Goal: Information Seeking & Learning: Learn about a topic

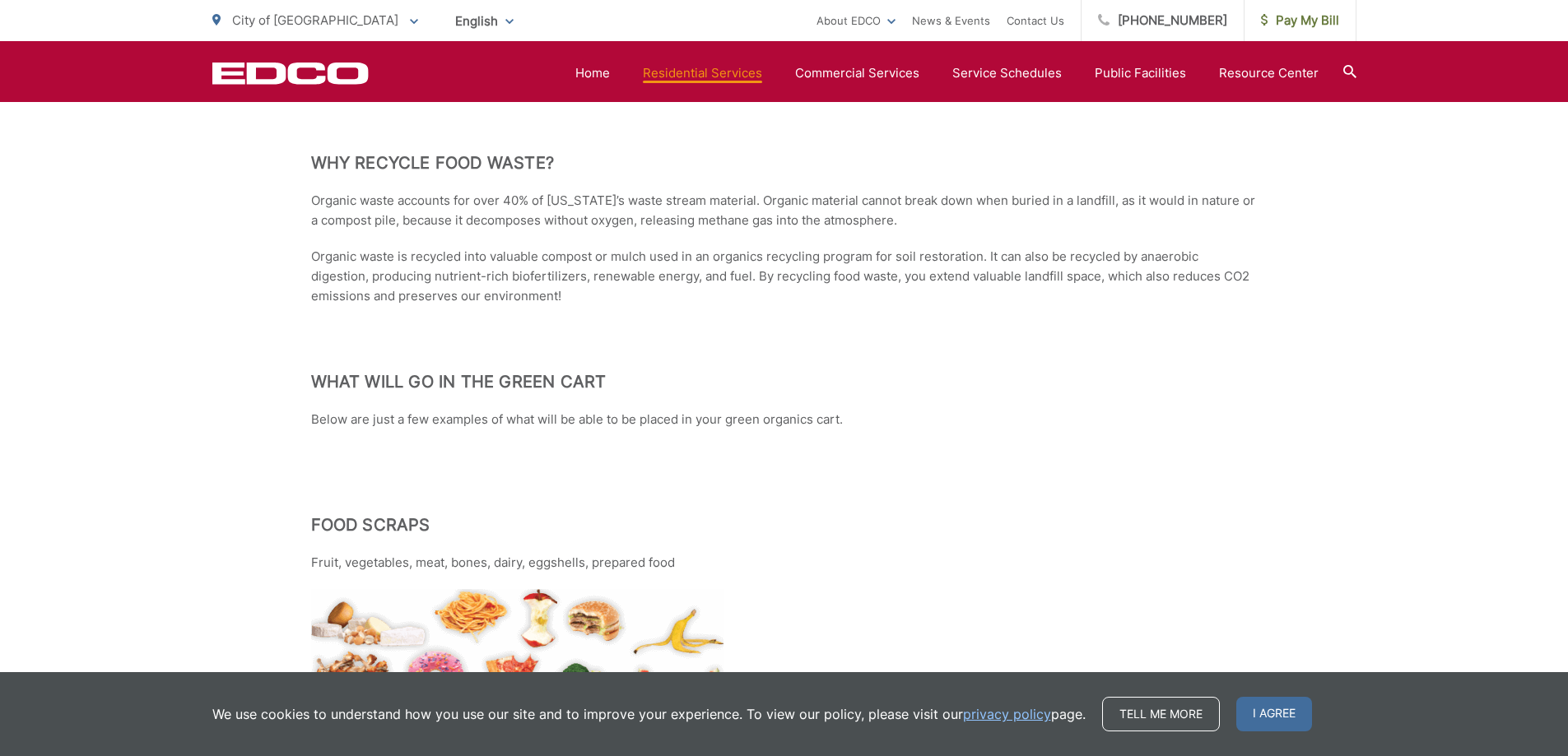
scroll to position [1974, 0]
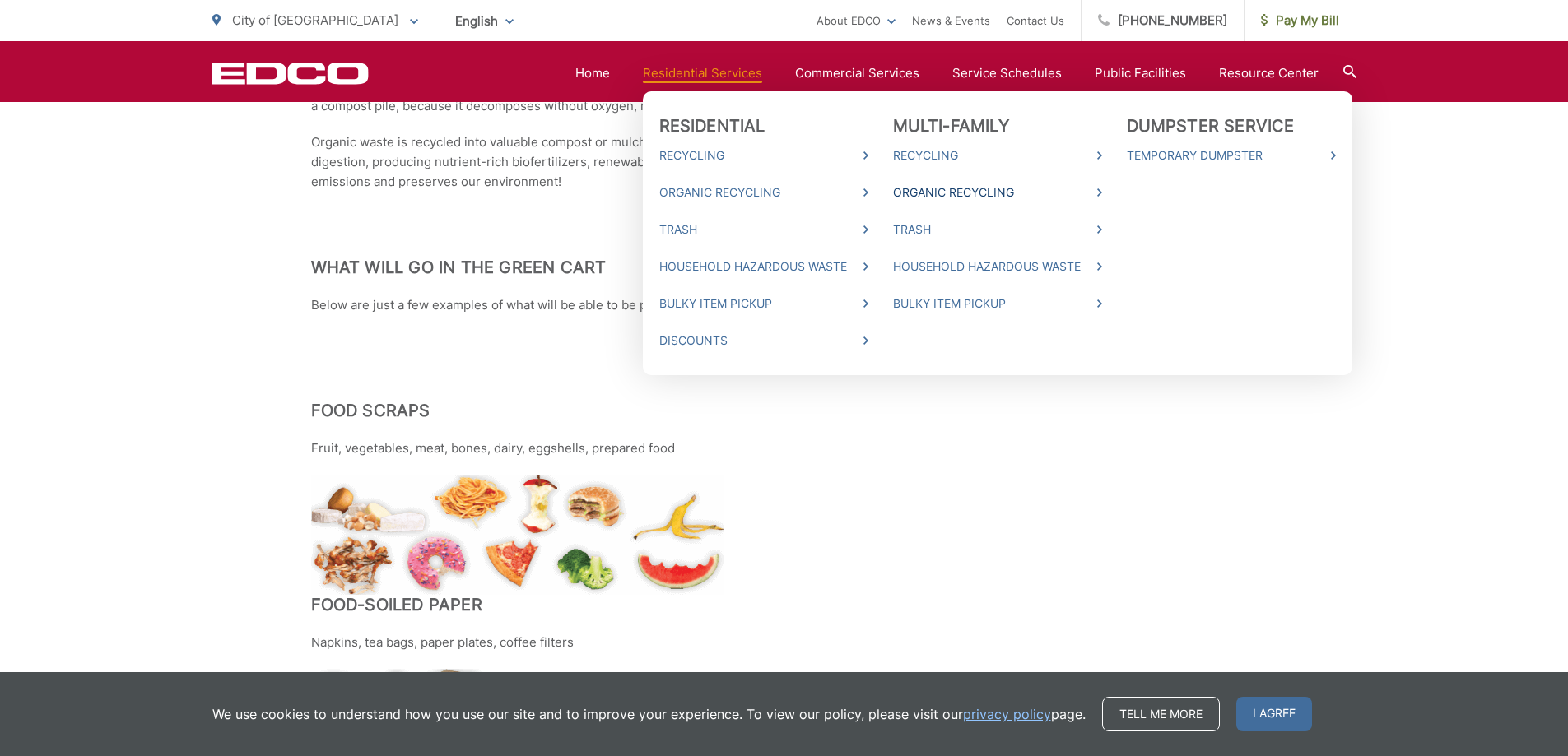
click at [921, 190] on link "Organic Recycling" at bounding box center [998, 193] width 209 height 20
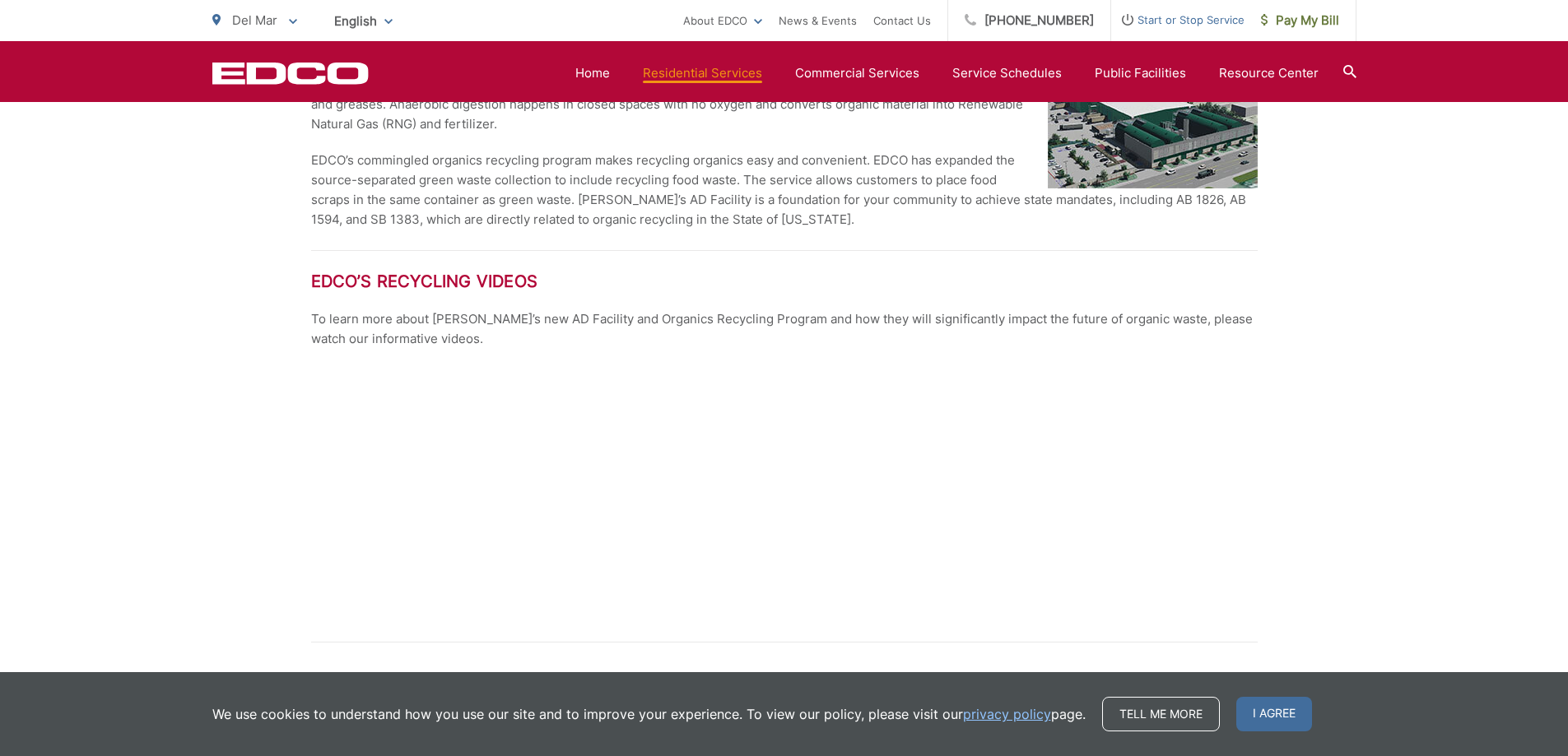
scroll to position [1316, 0]
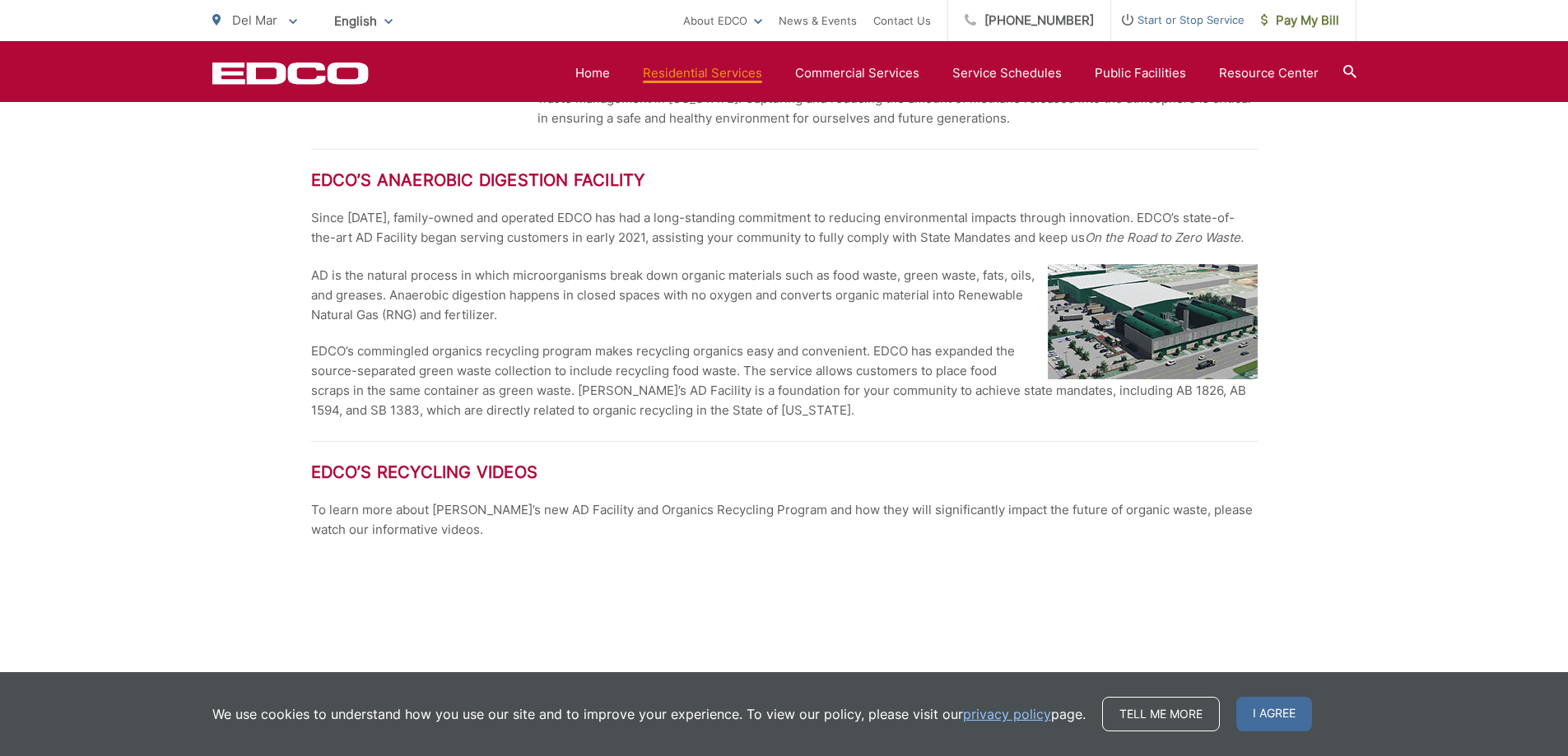
scroll to position [1645, 0]
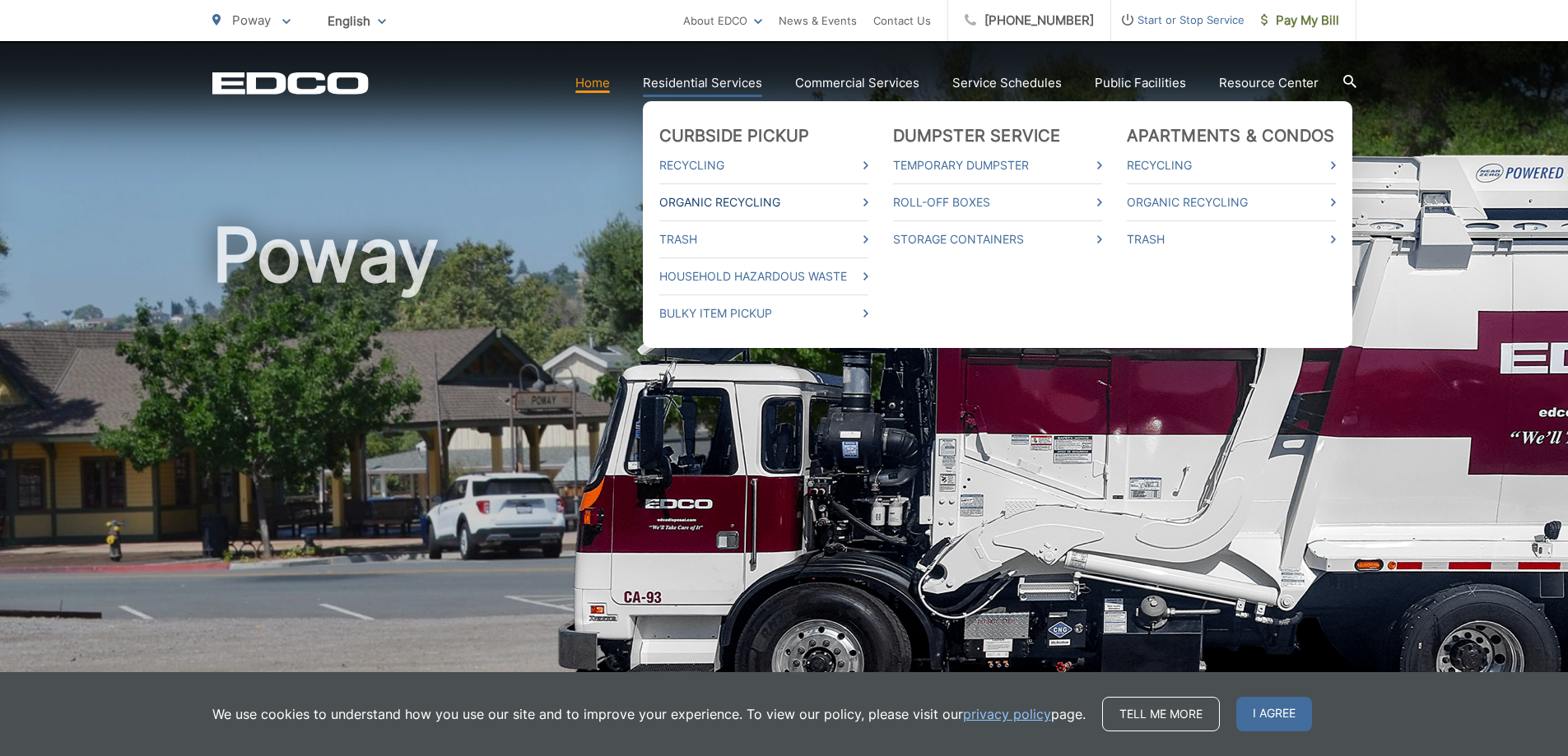
click at [709, 195] on link "Organic Recycling" at bounding box center [764, 203] width 209 height 20
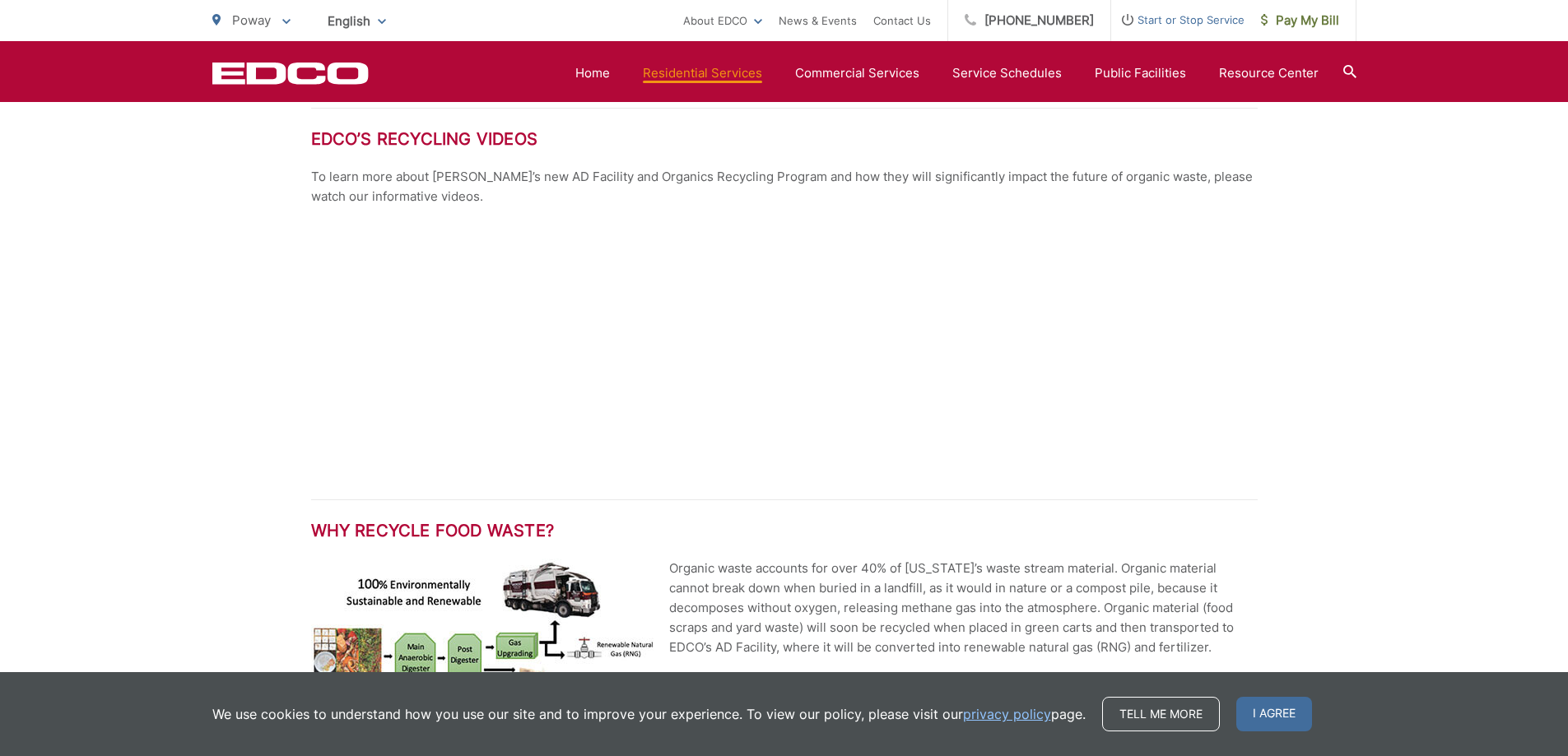
scroll to position [2303, 0]
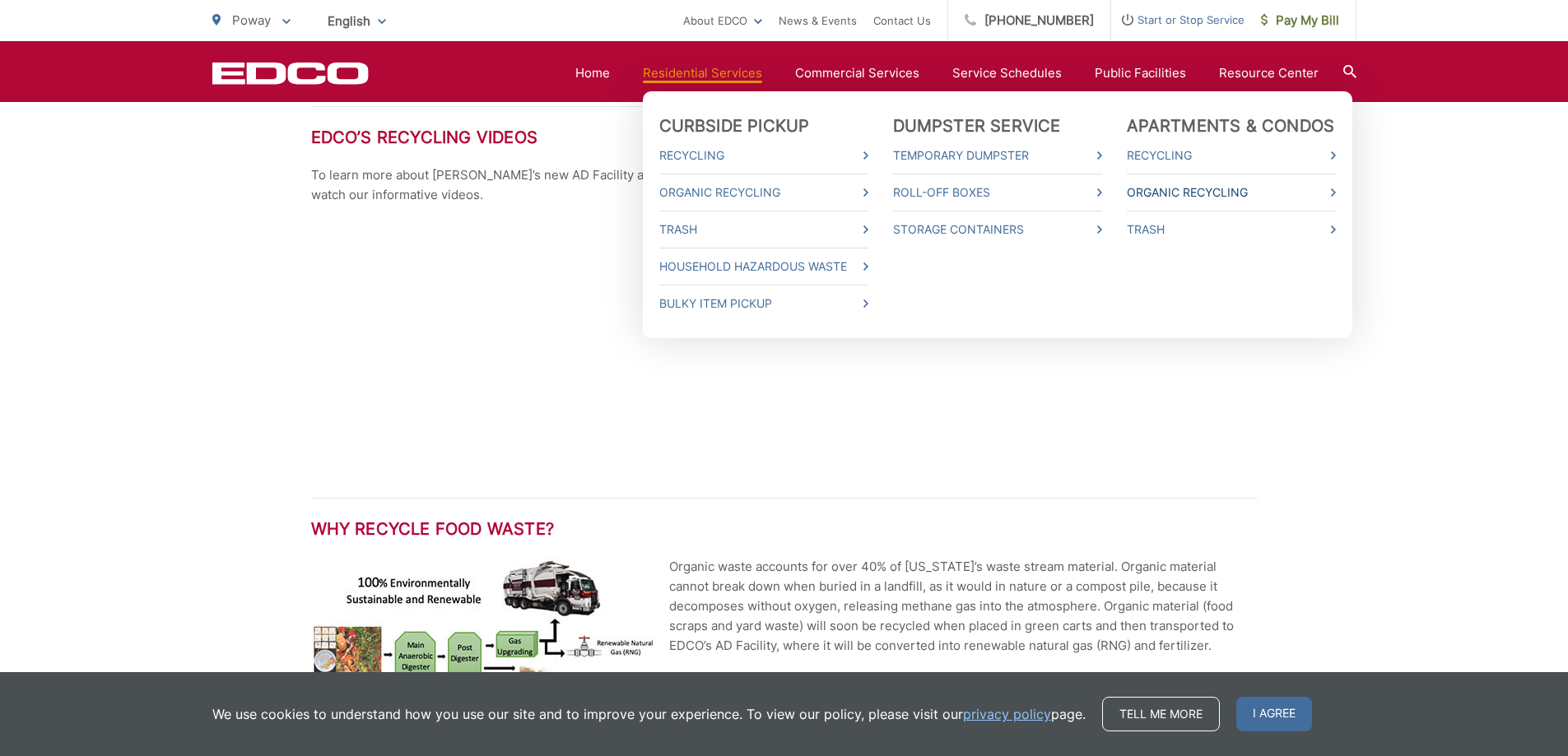
click at [1203, 198] on link "Organic Recycling" at bounding box center [1231, 193] width 209 height 20
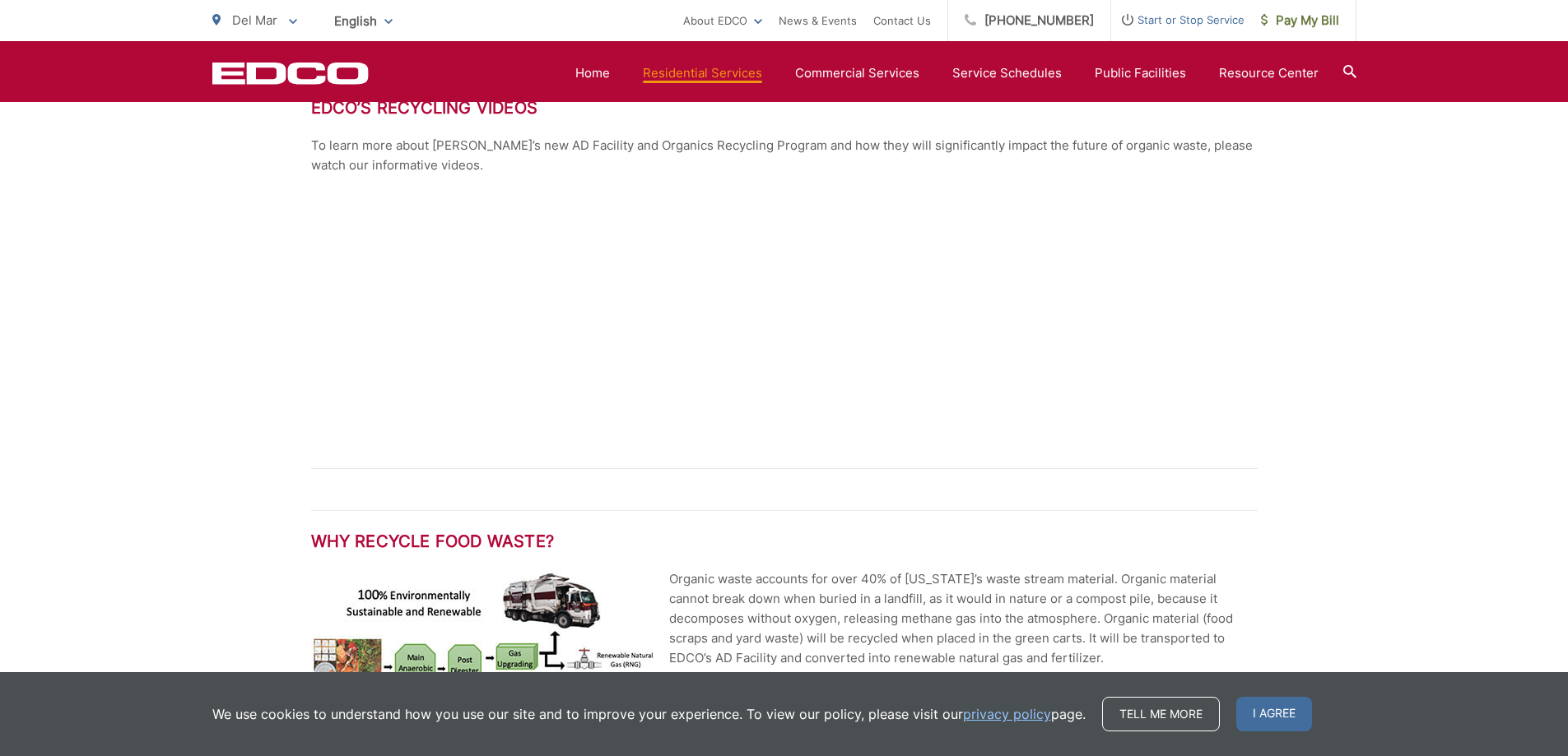
scroll to position [1645, 0]
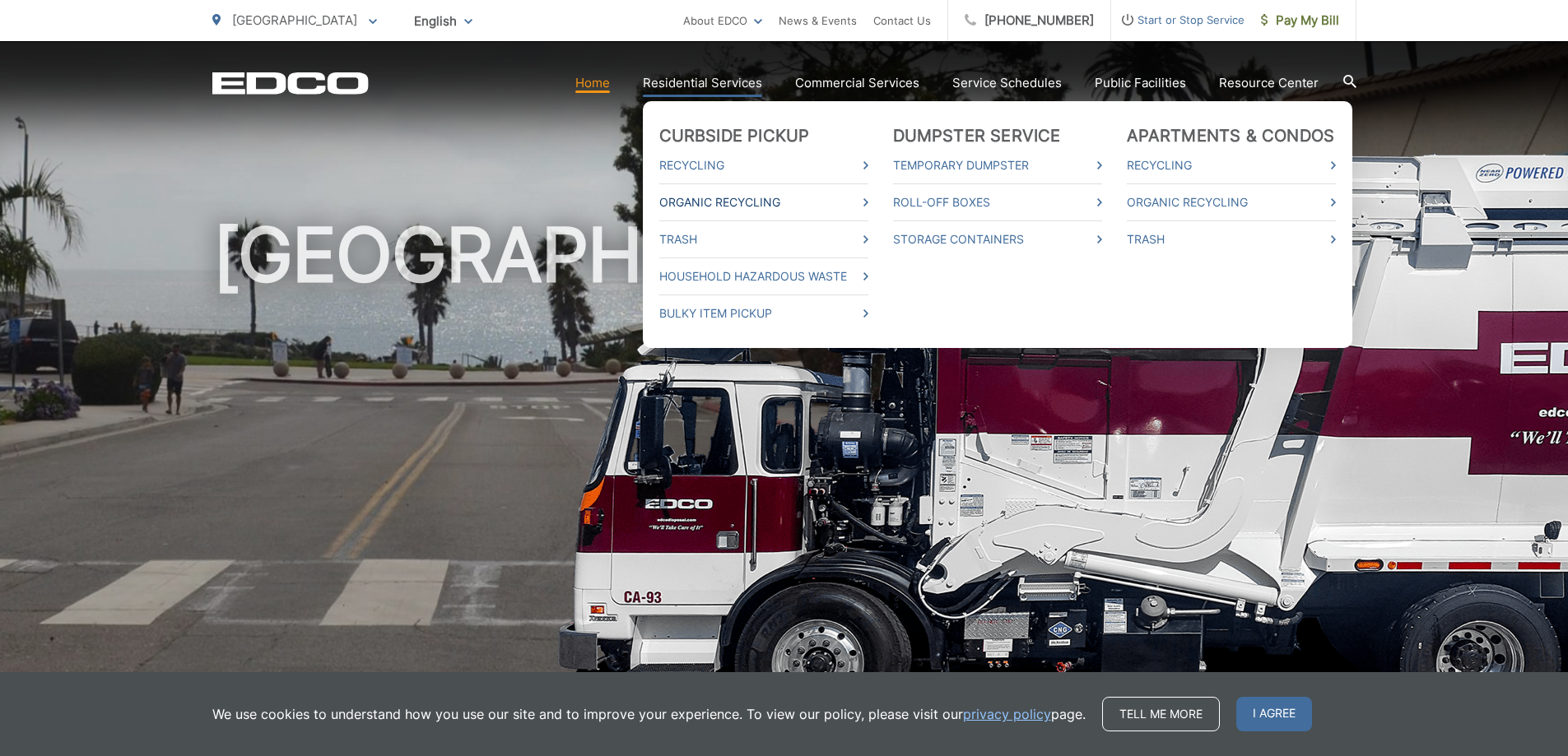
click at [700, 204] on link "Organic Recycling" at bounding box center [764, 203] width 209 height 20
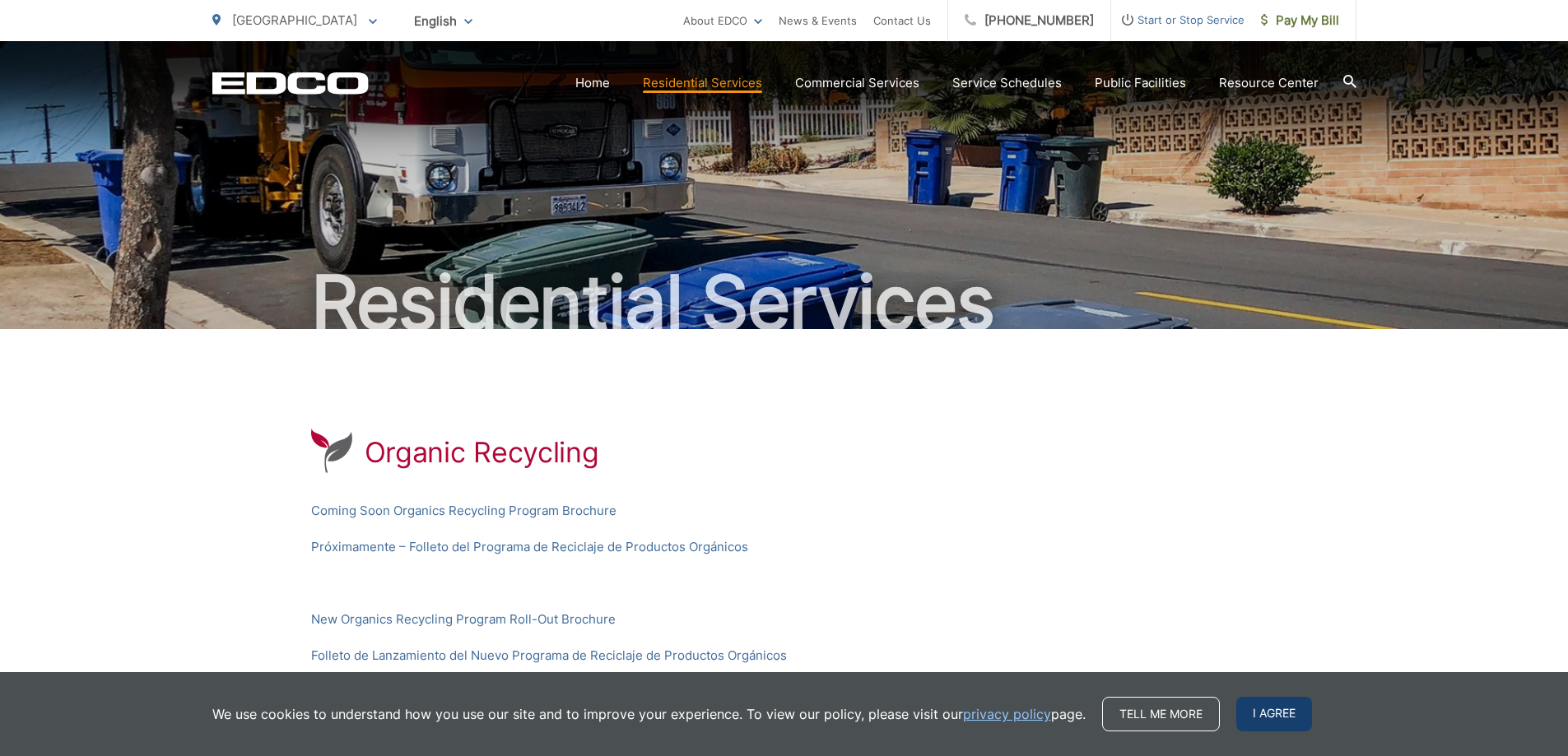
click at [1269, 716] on span "I agree" at bounding box center [1274, 714] width 76 height 35
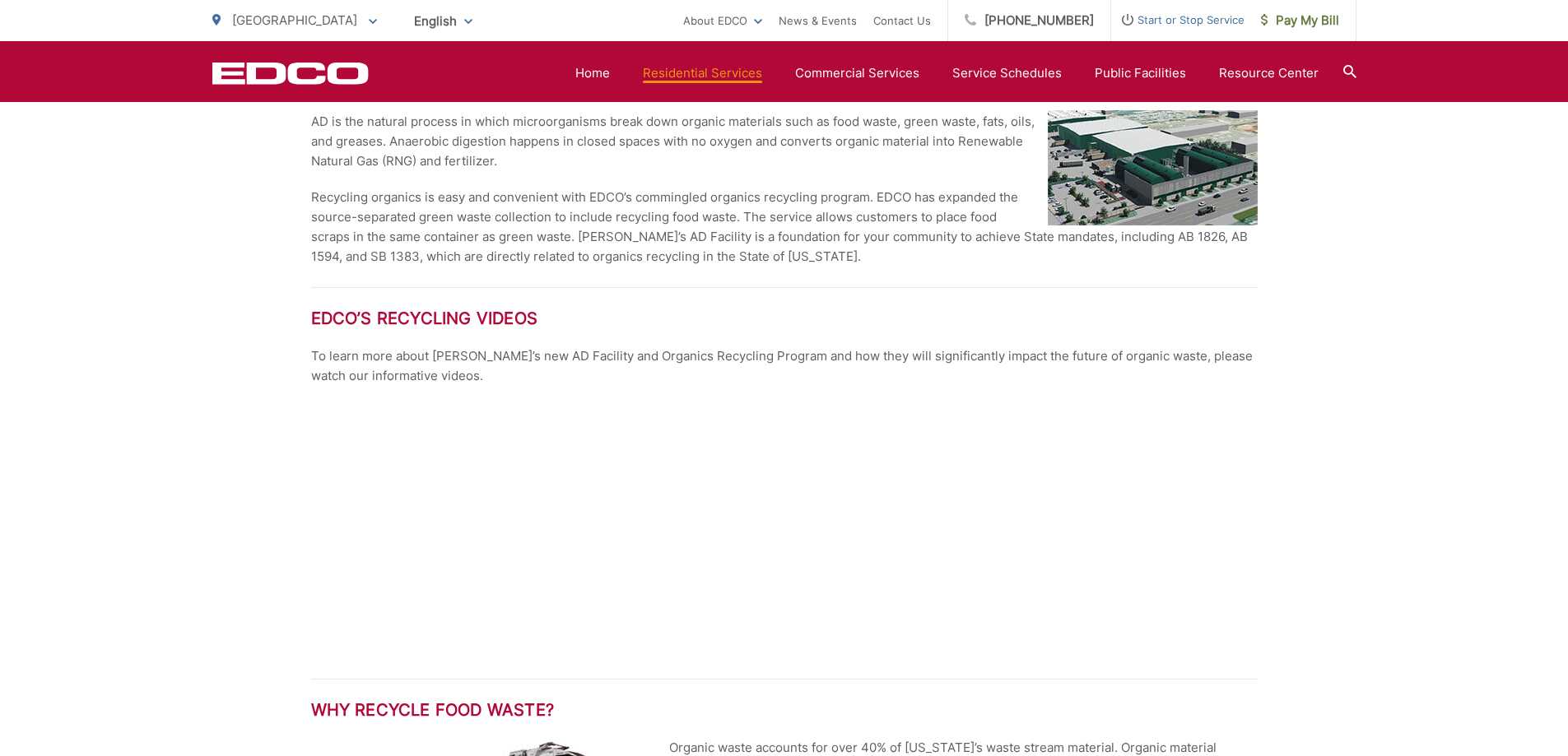
scroll to position [2139, 0]
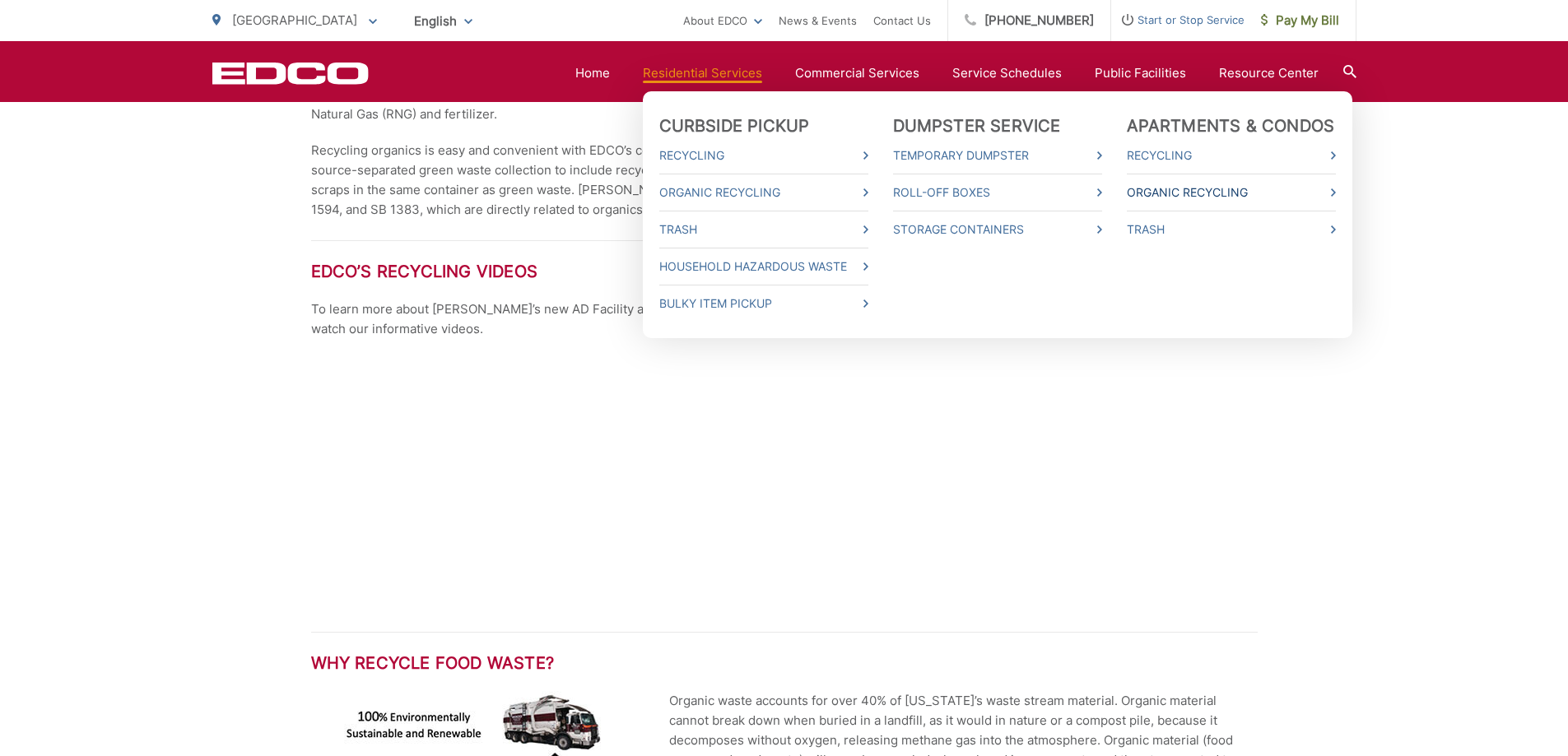
click at [1163, 197] on link "Organic Recycling" at bounding box center [1231, 193] width 209 height 20
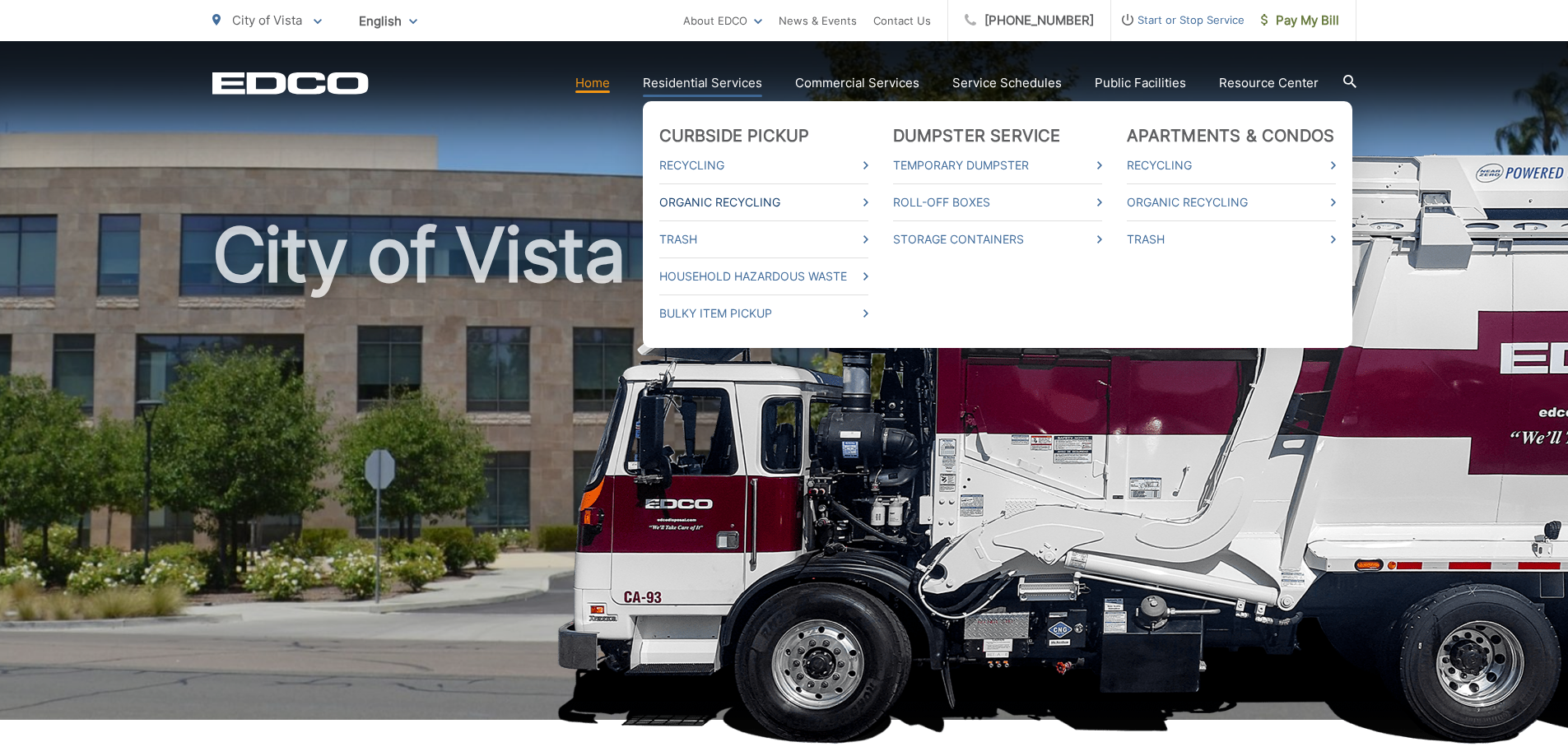
click at [705, 206] on link "Organic Recycling" at bounding box center [764, 203] width 209 height 20
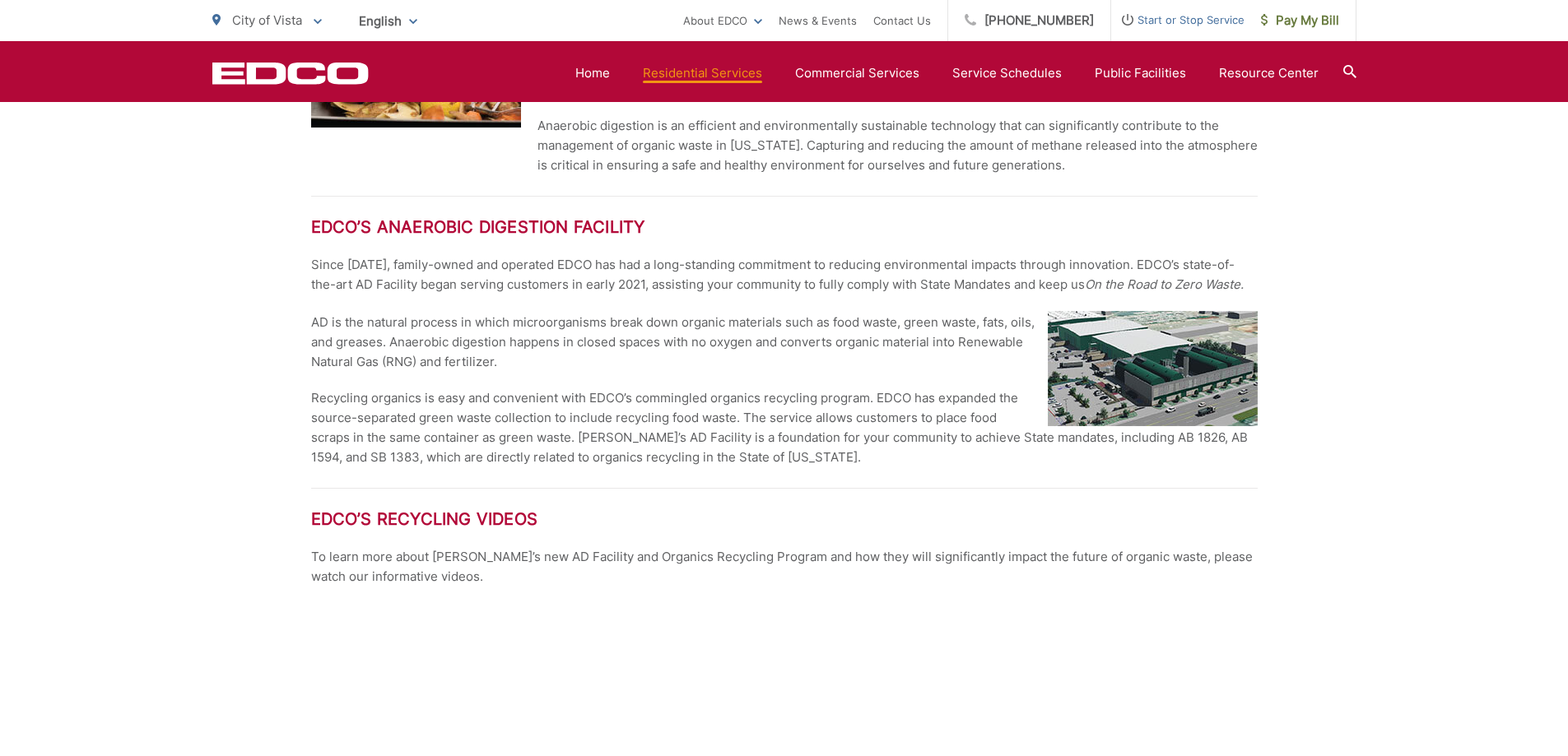
scroll to position [2139, 0]
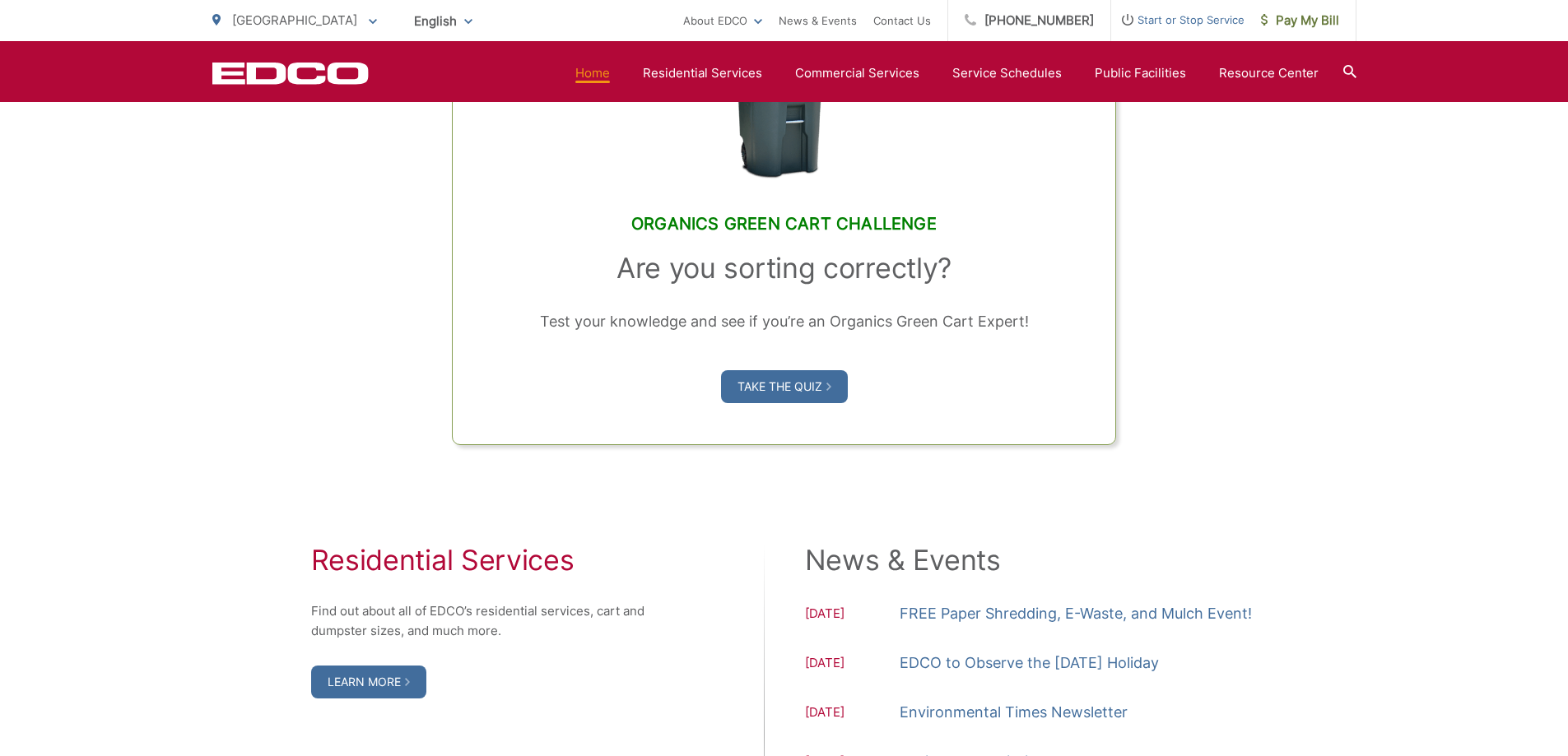
scroll to position [823, 0]
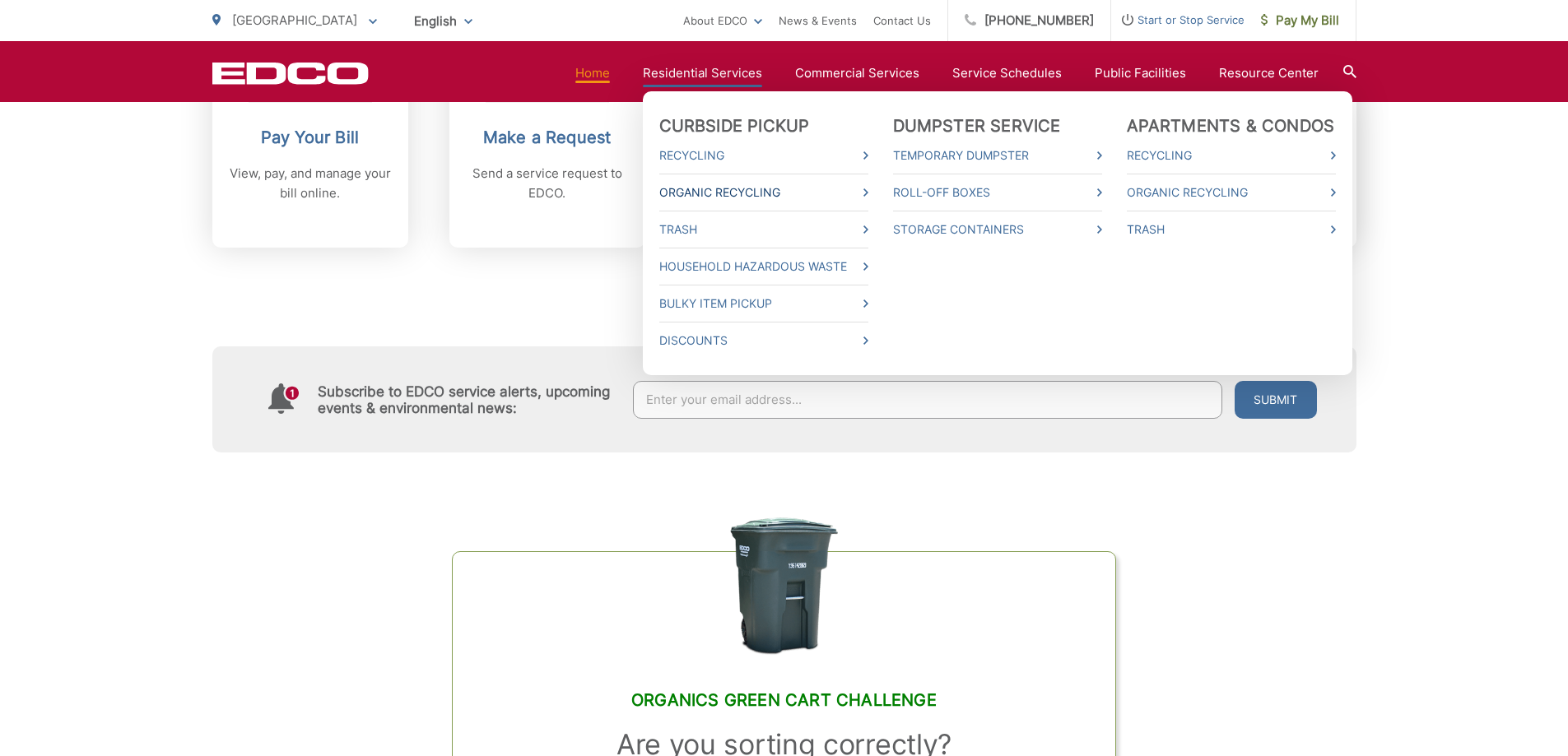
click at [690, 197] on link "Organic Recycling" at bounding box center [764, 193] width 209 height 20
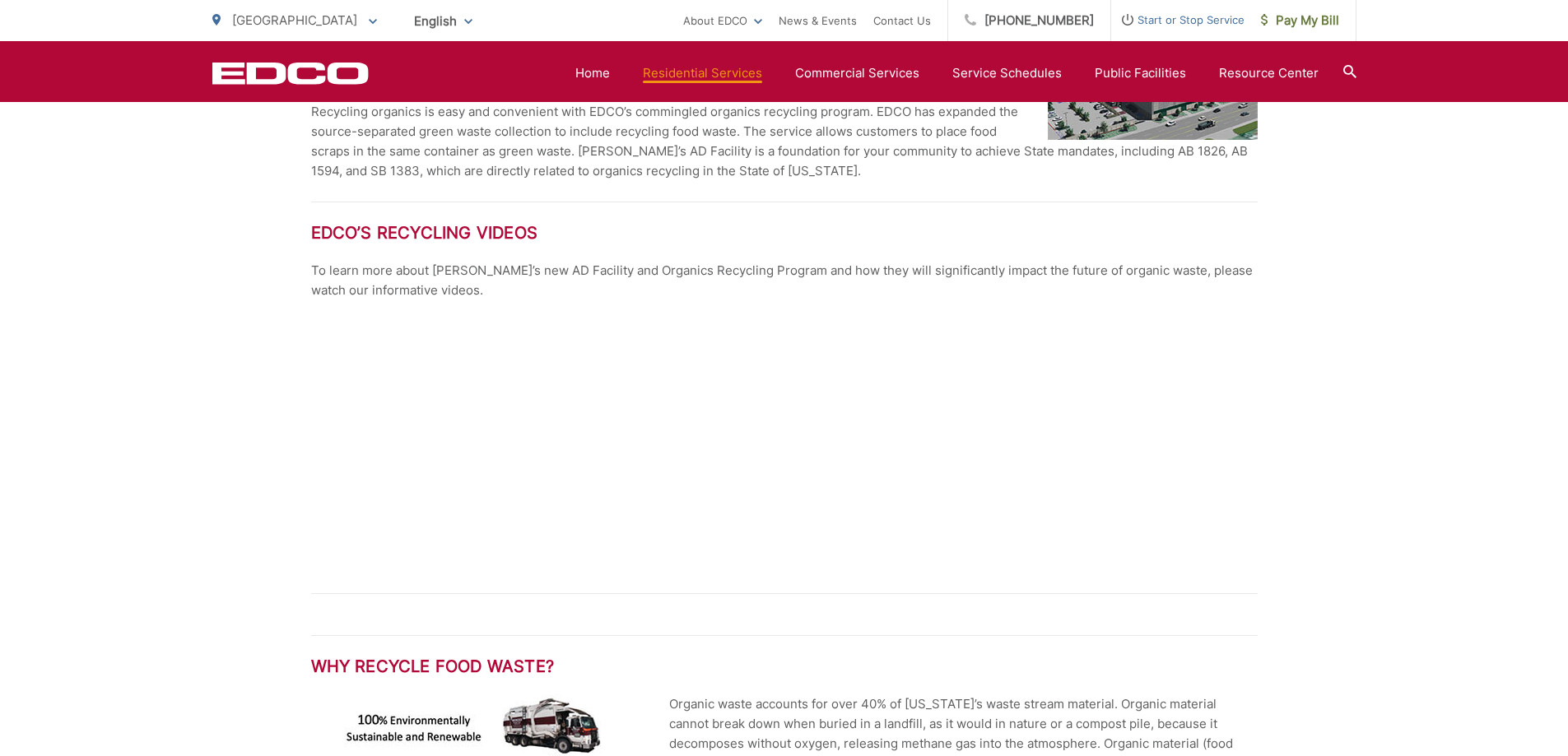
scroll to position [2139, 0]
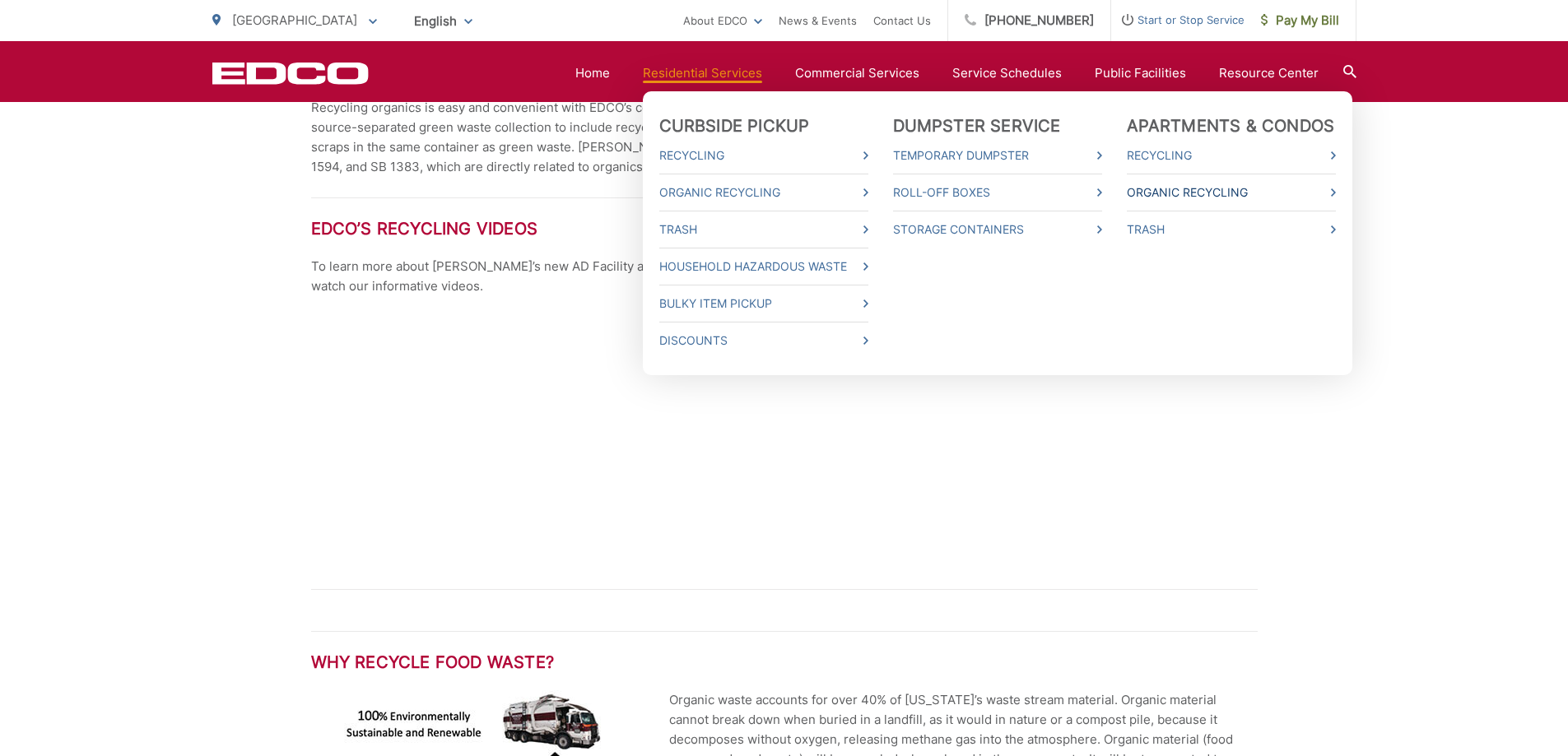
click at [1161, 198] on link "Organic Recycling" at bounding box center [1231, 193] width 209 height 20
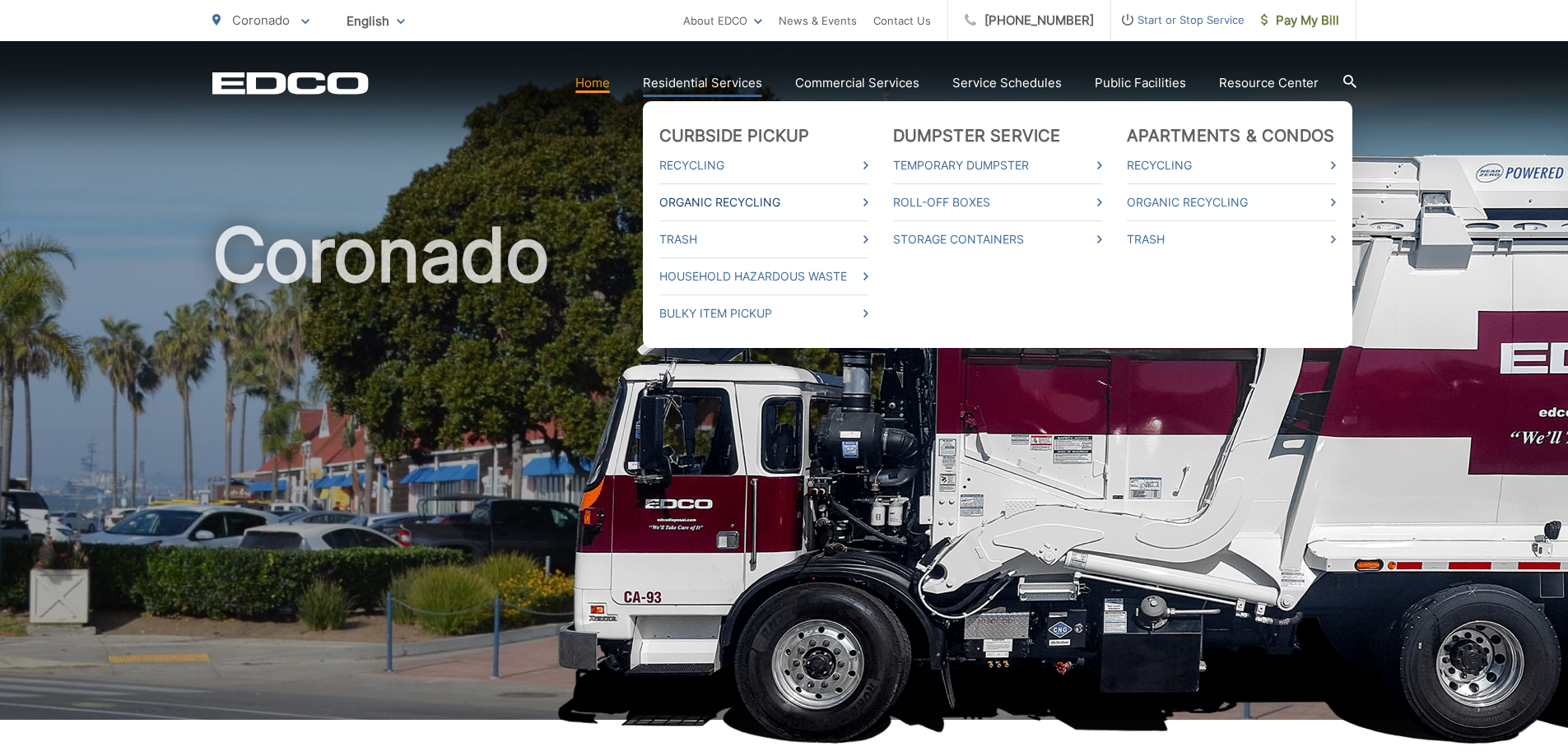
click at [709, 207] on link "Organic Recycling" at bounding box center [764, 203] width 209 height 20
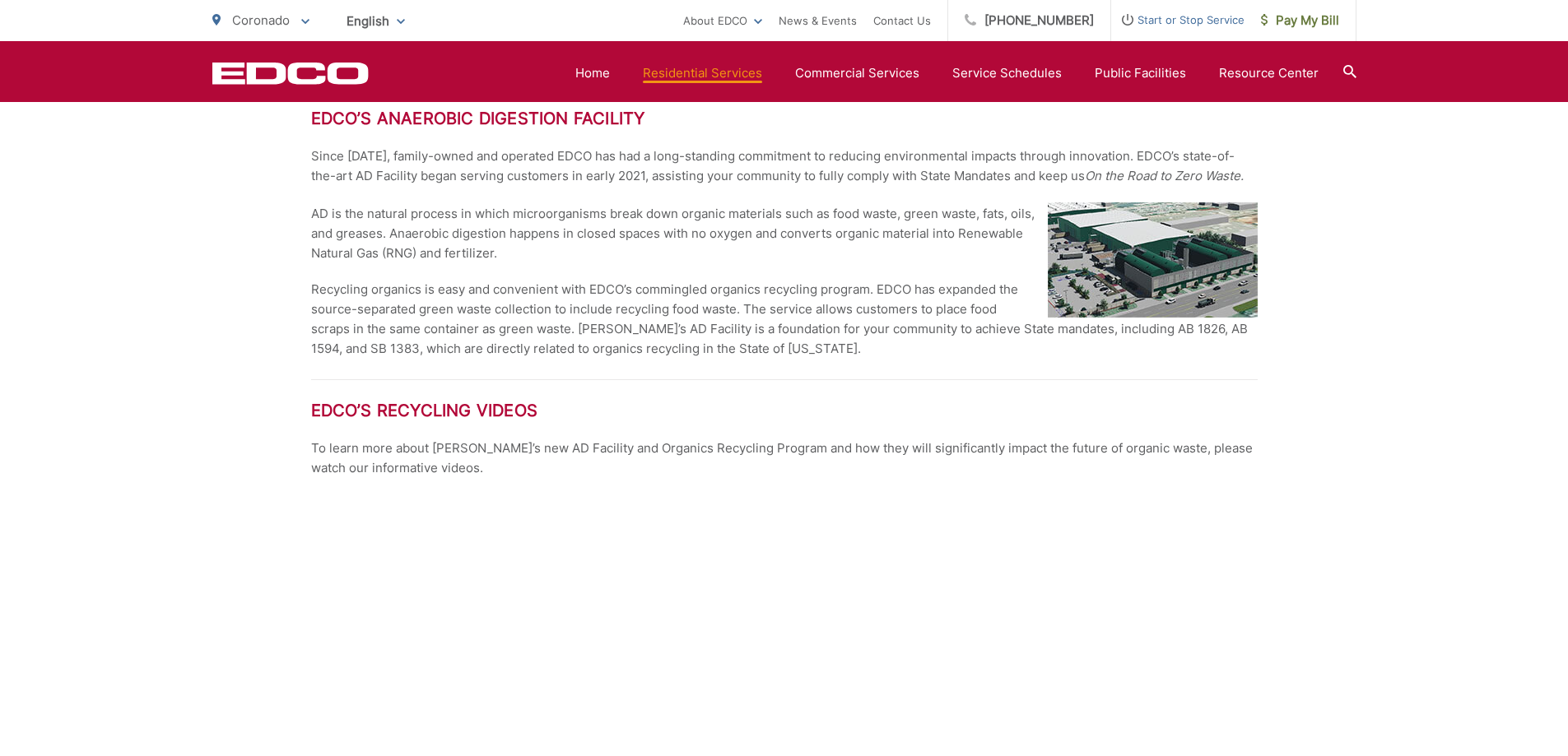
scroll to position [1974, 0]
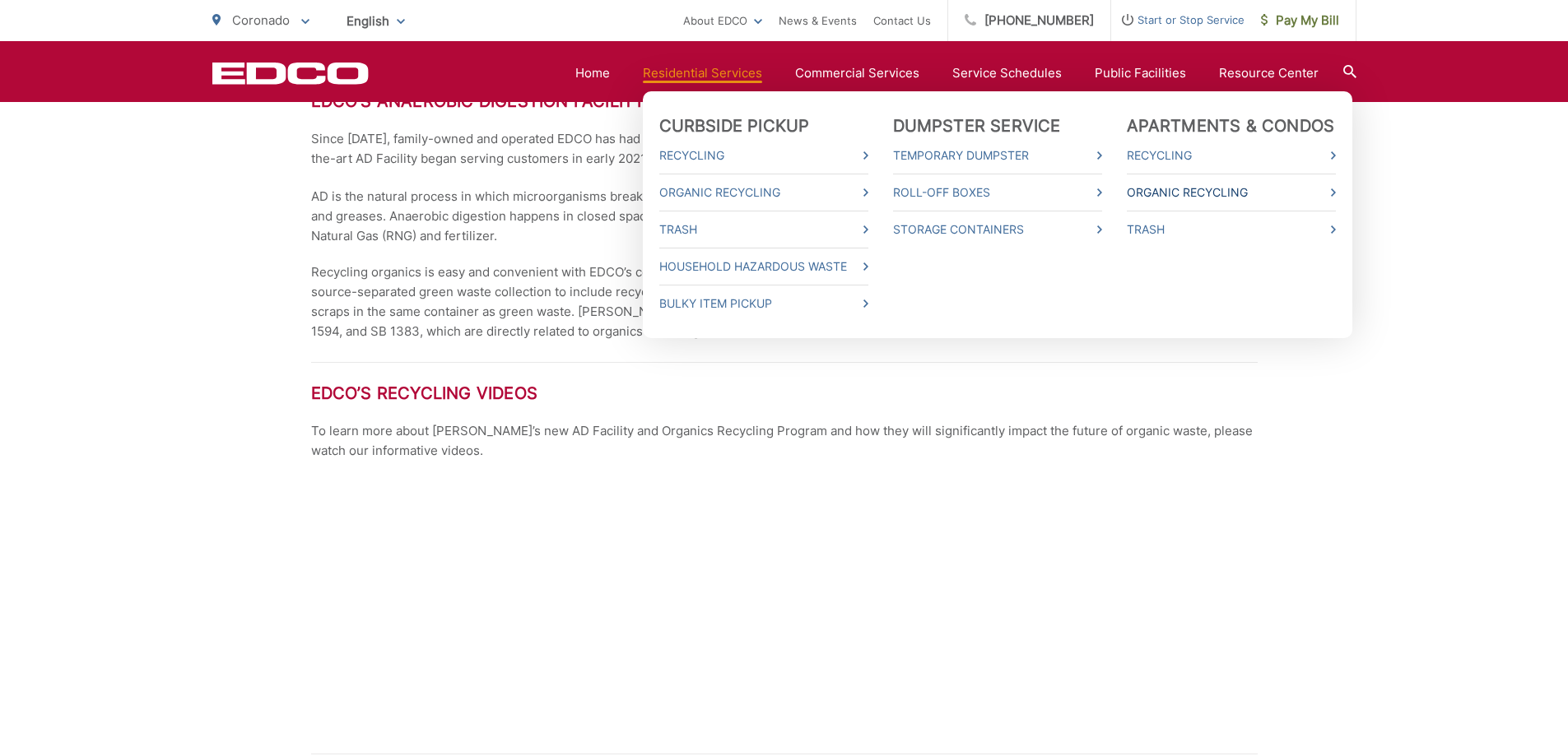
click at [1166, 196] on link "Organic Recycling" at bounding box center [1231, 193] width 209 height 20
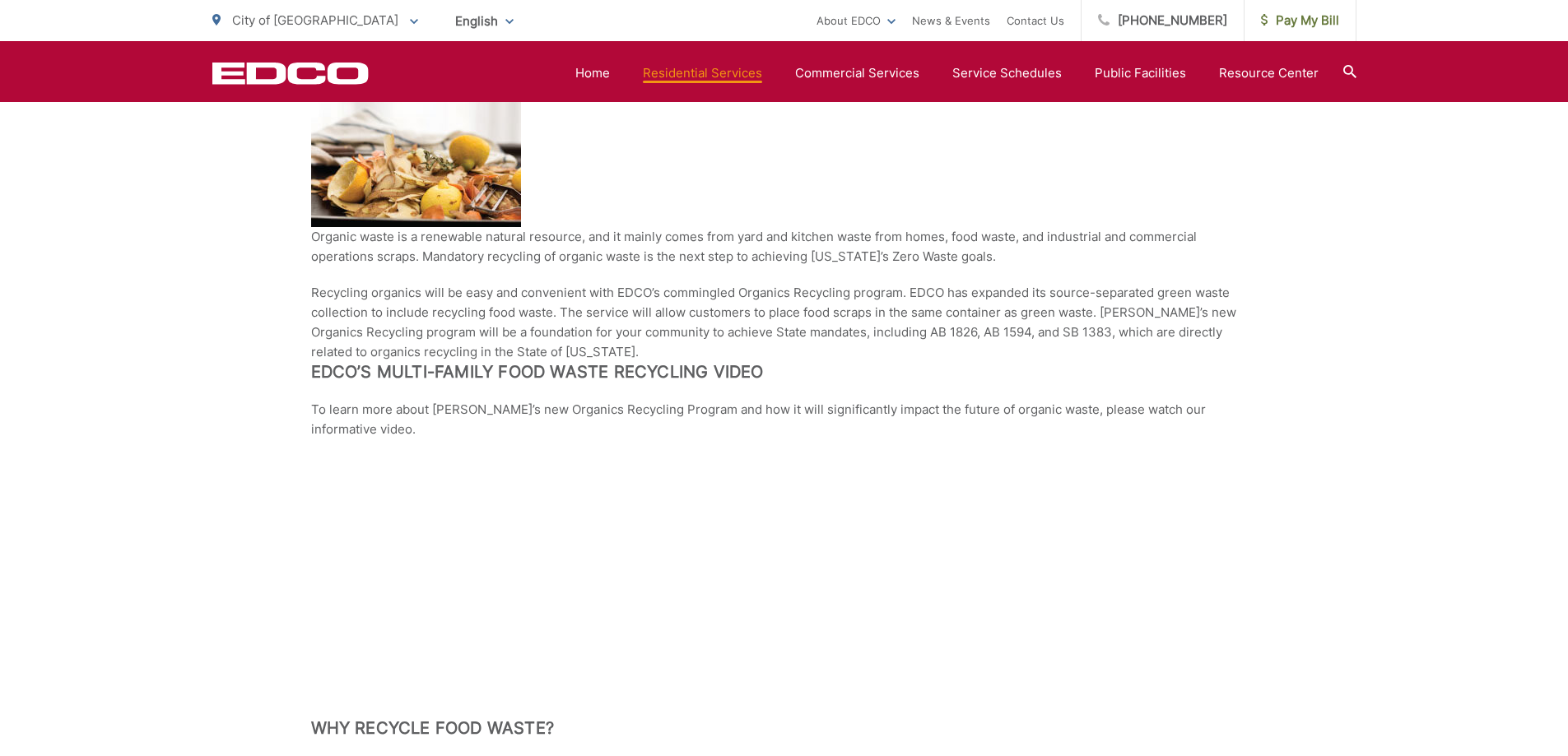
scroll to position [1398, 0]
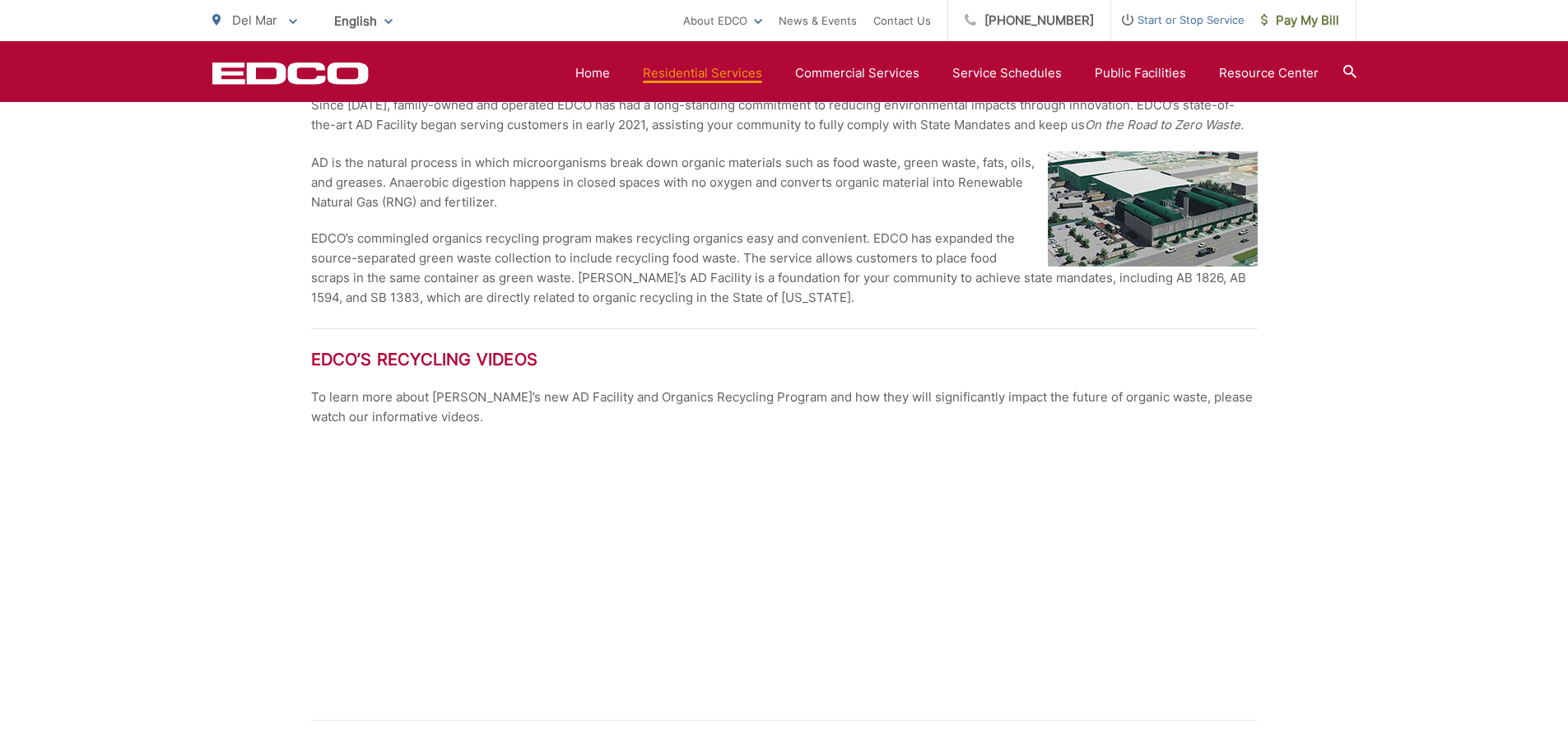
scroll to position [1398, 0]
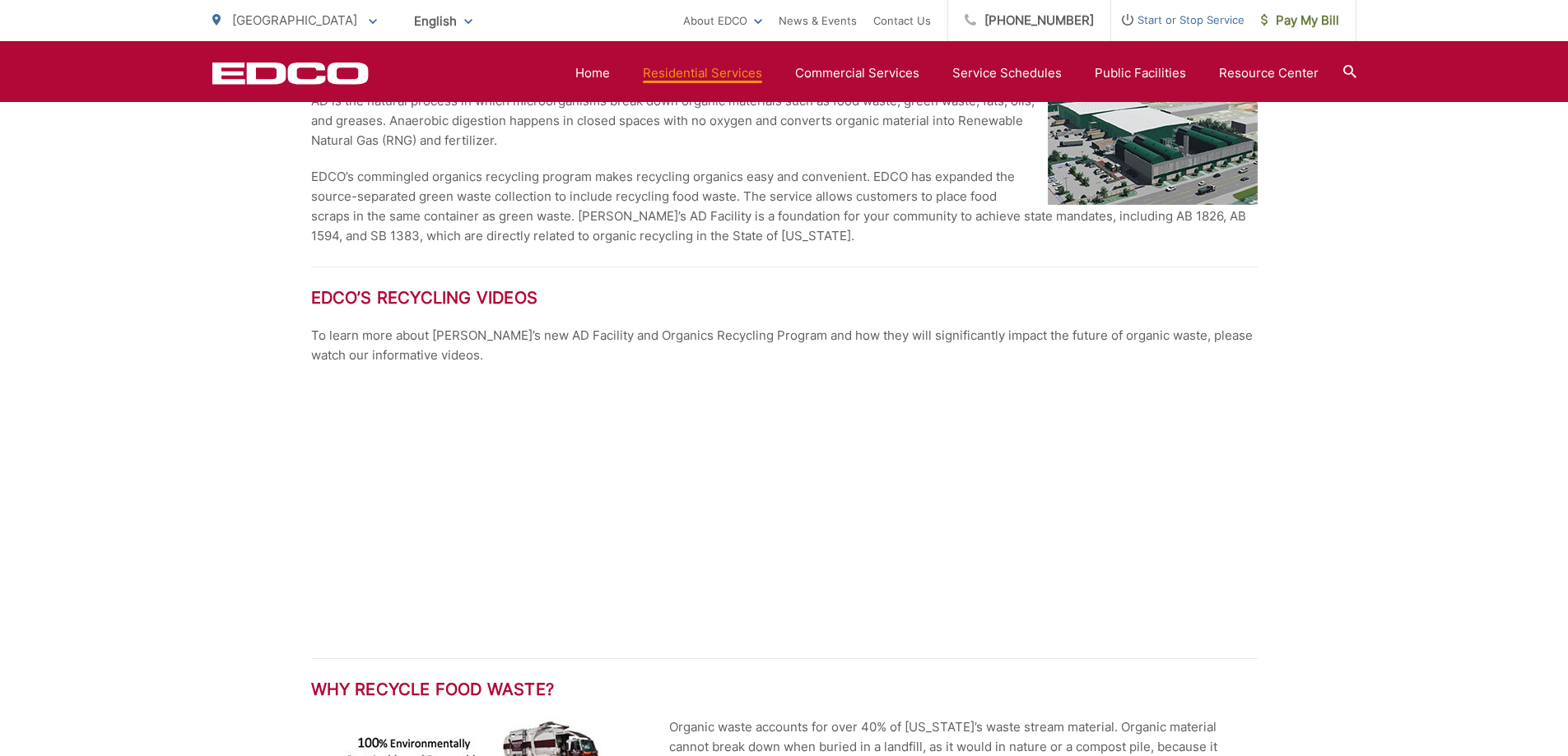
scroll to position [1481, 0]
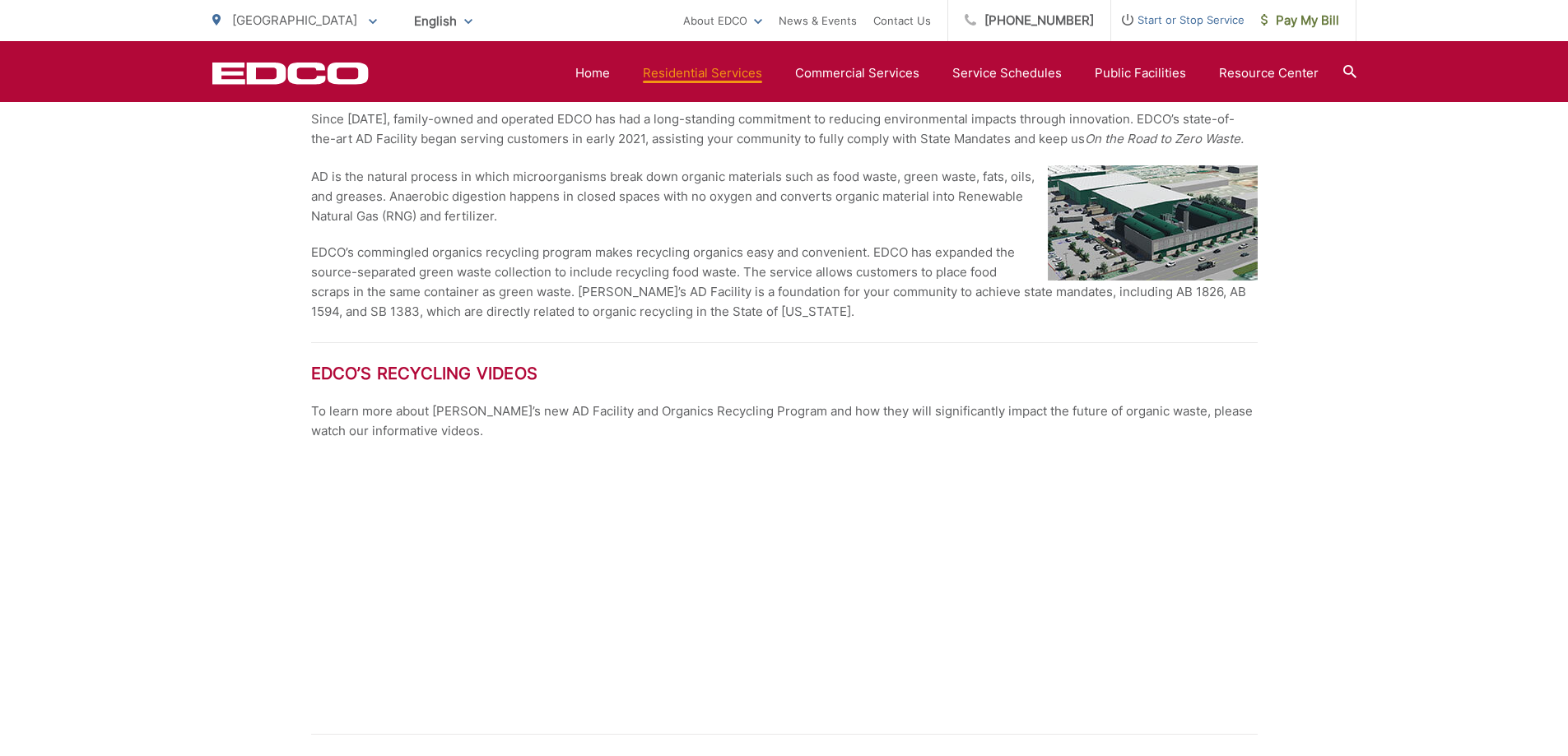
scroll to position [1481, 0]
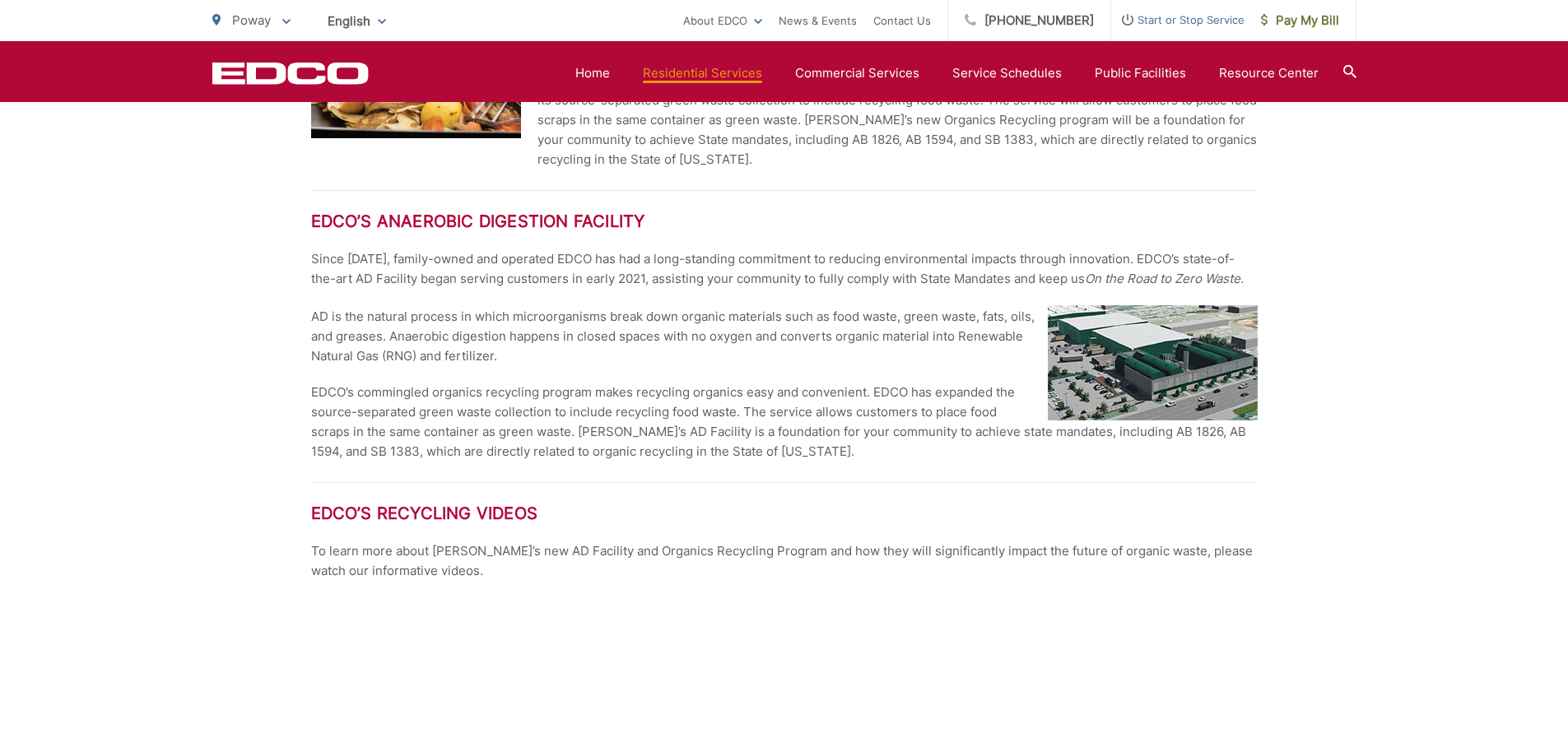
scroll to position [1563, 0]
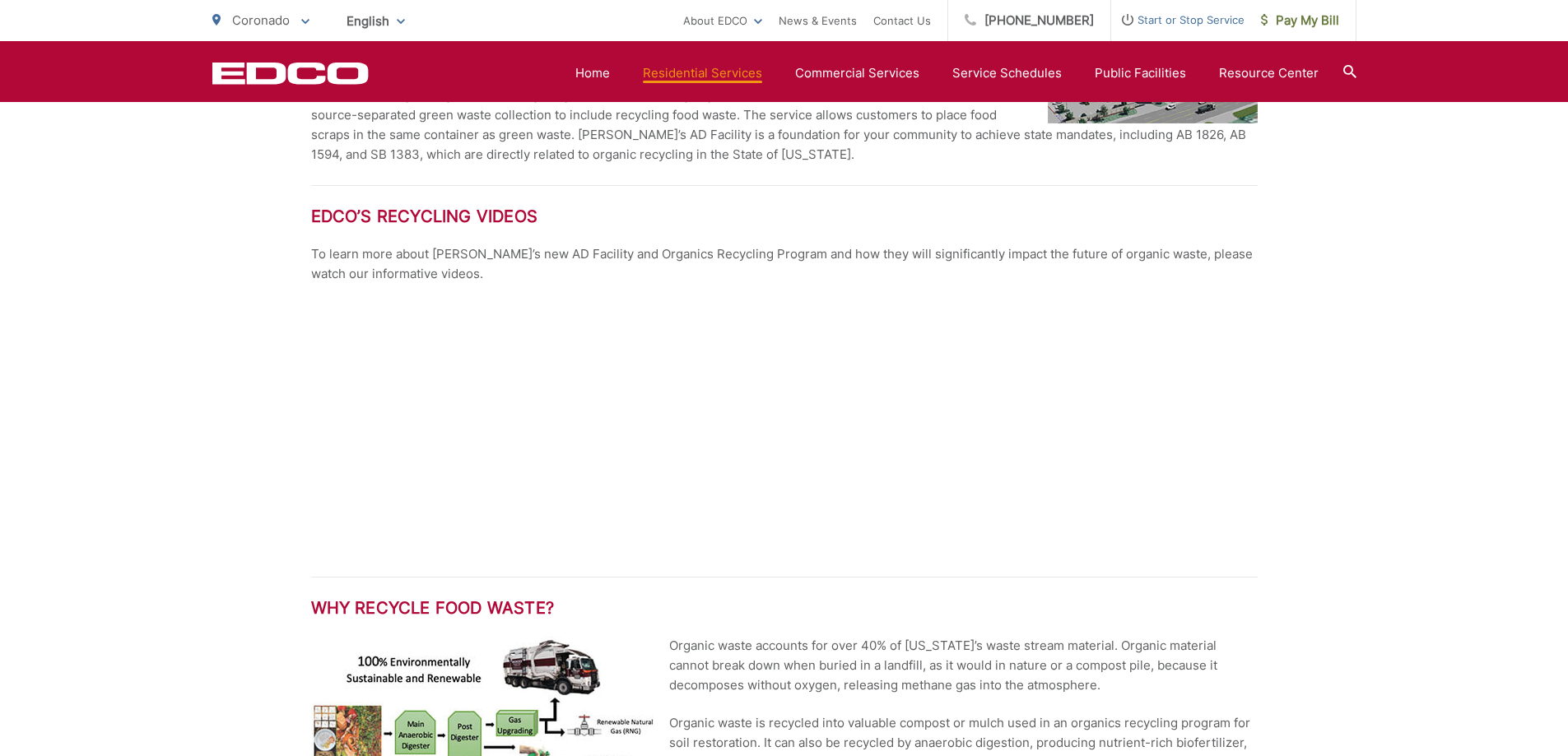
scroll to position [1563, 0]
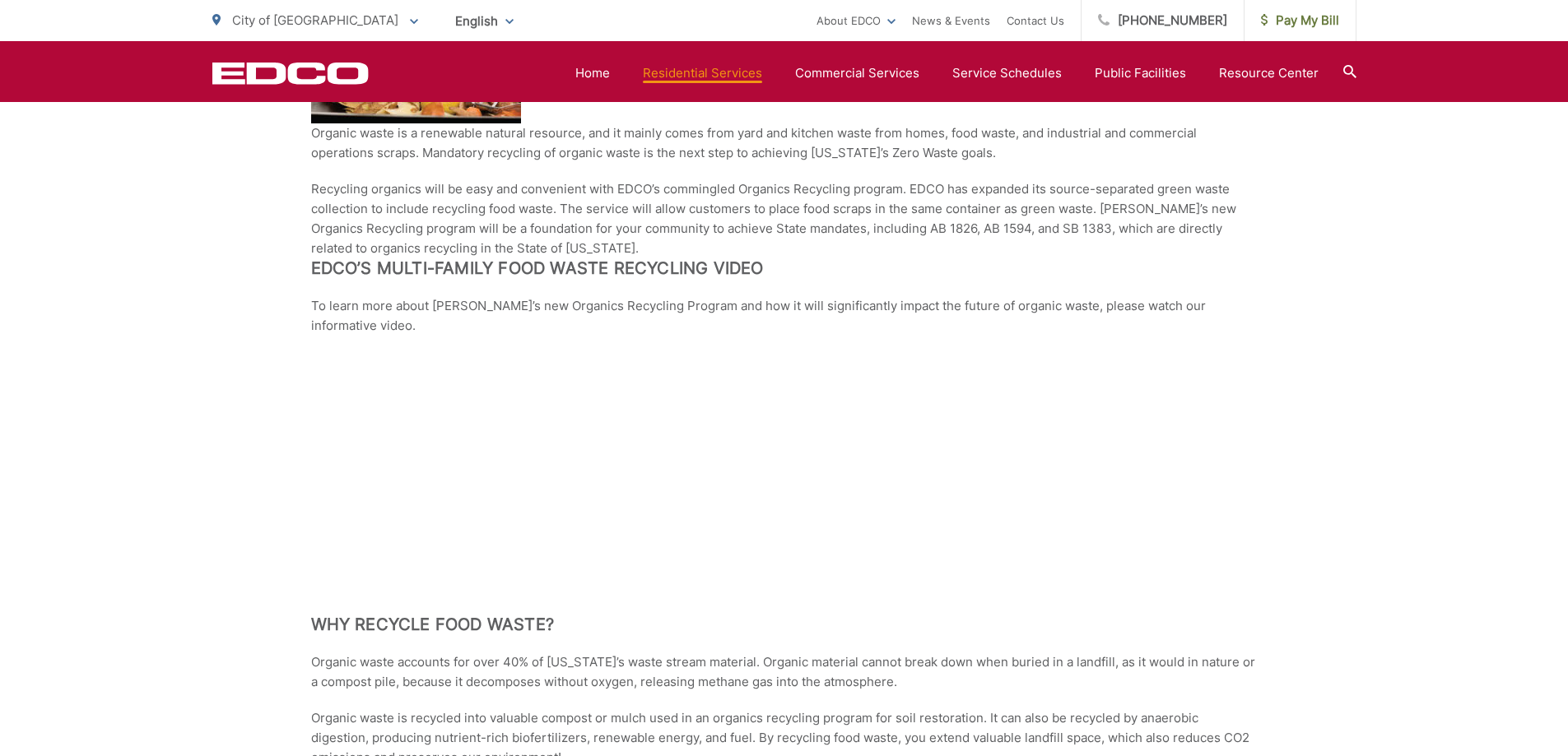
scroll to position [1481, 0]
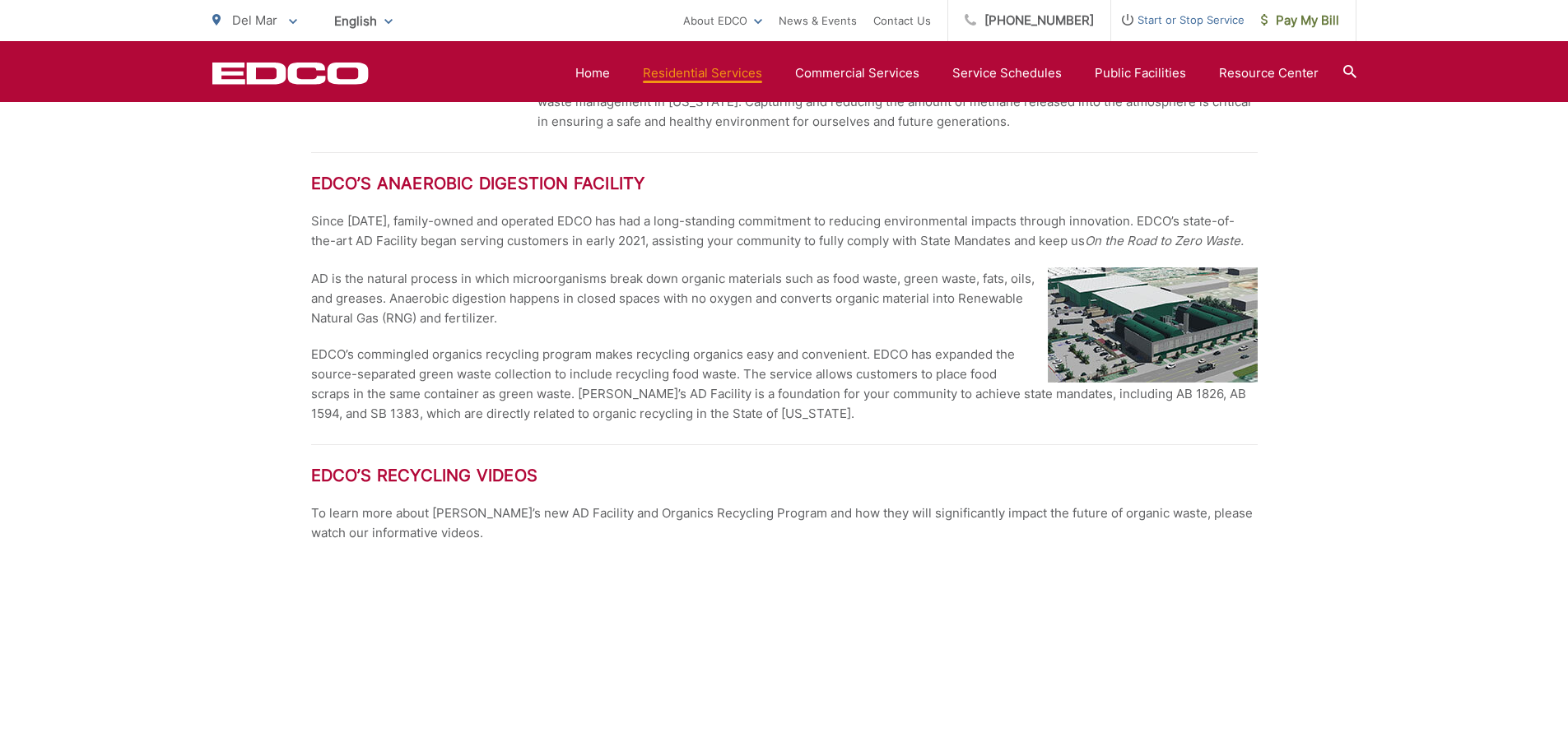
scroll to position [1398, 0]
